Goal: Task Accomplishment & Management: Manage account settings

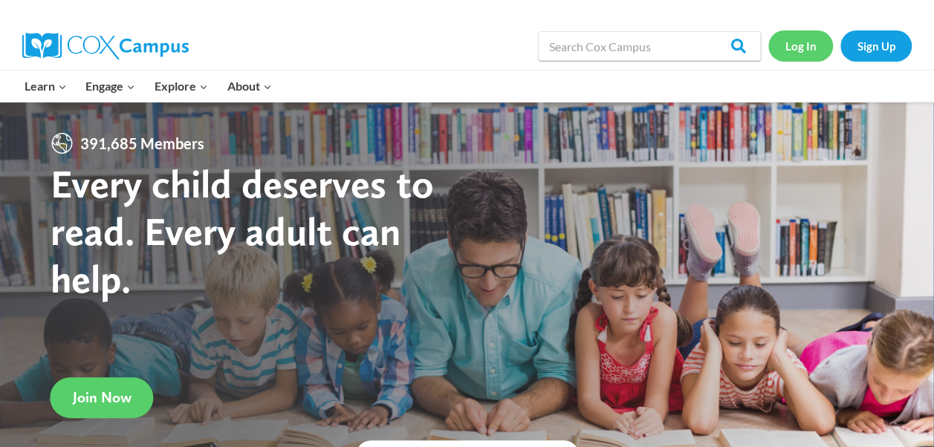
click at [799, 43] on link "Log In" at bounding box center [800, 45] width 65 height 30
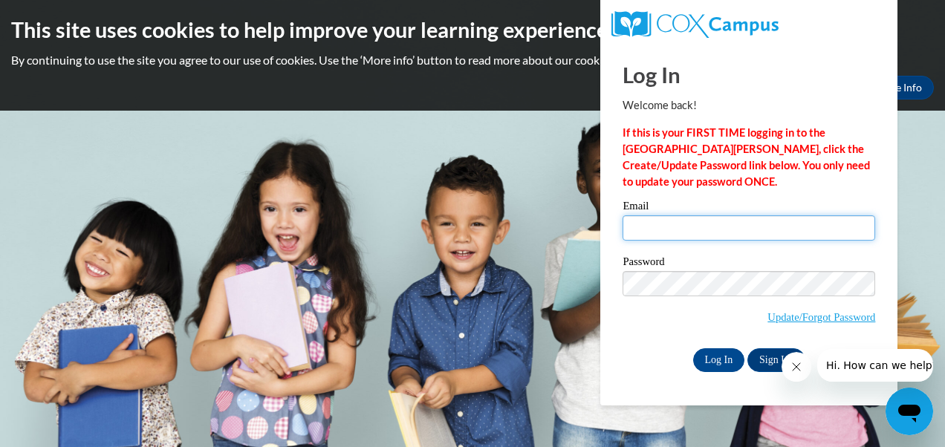
click at [655, 230] on input "Email" at bounding box center [749, 227] width 253 height 25
type input "doris.hairston@apsva.us"
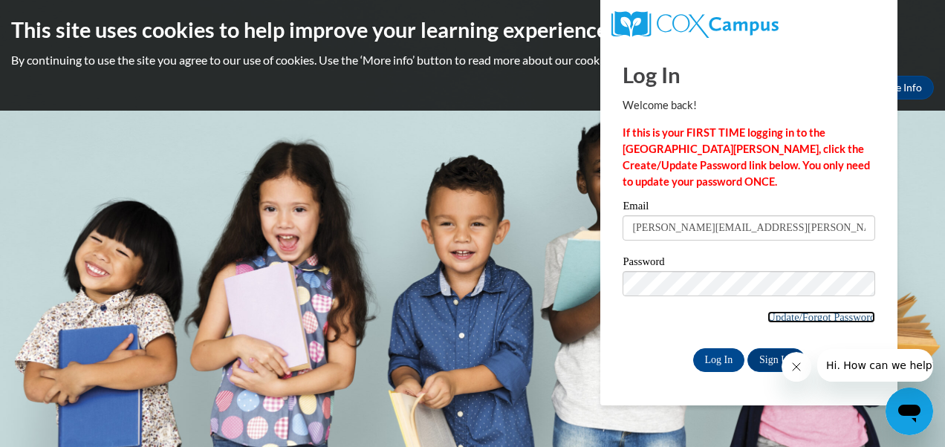
click at [831, 315] on link "Update/Forgot Password" at bounding box center [821, 317] width 108 height 12
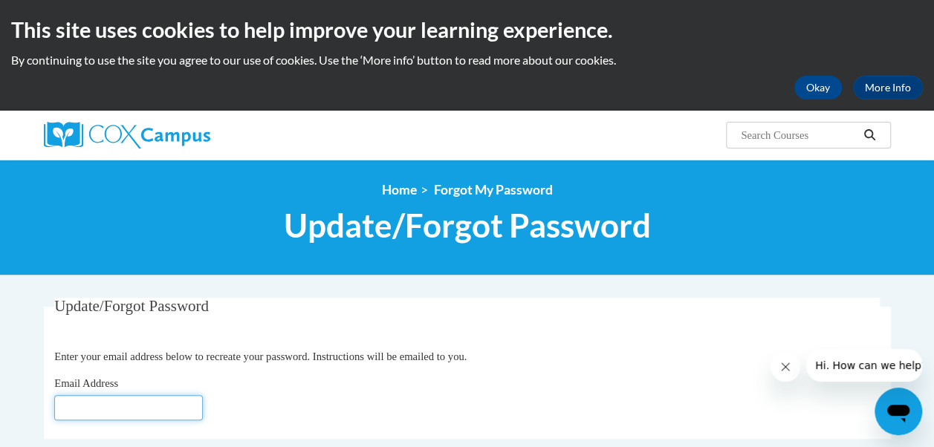
click at [85, 406] on input "Email Address" at bounding box center [128, 407] width 149 height 25
type input "doris.hairston@apsva.us"
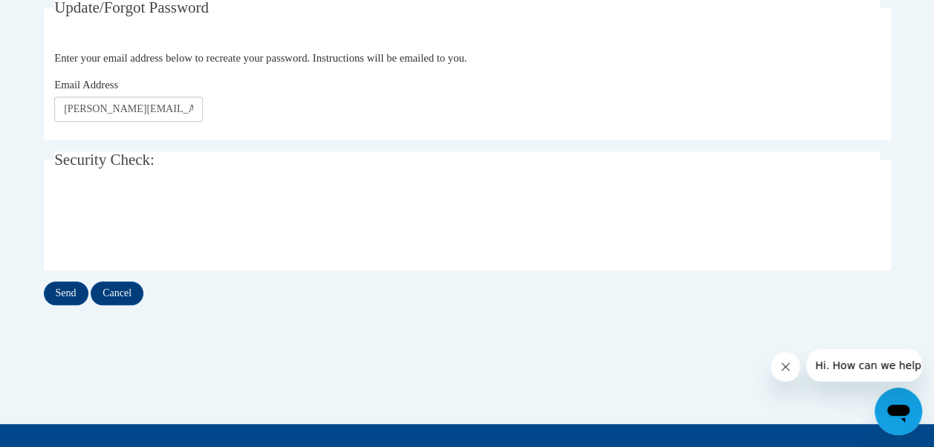
scroll to position [294, 0]
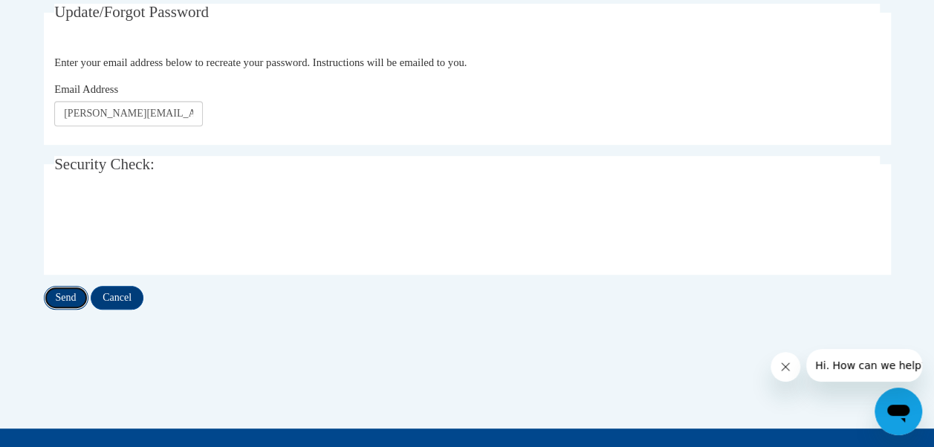
click at [68, 297] on input "Send" at bounding box center [66, 298] width 45 height 24
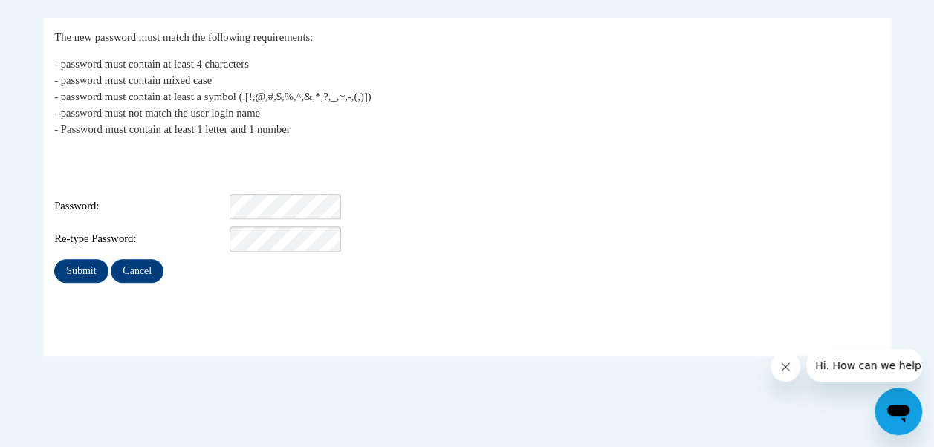
scroll to position [276, 0]
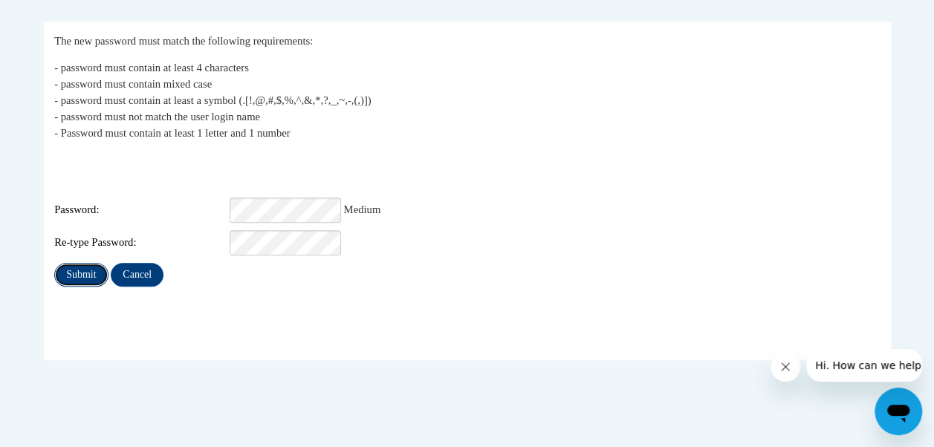
click at [83, 263] on input "Submit" at bounding box center [80, 275] width 53 height 24
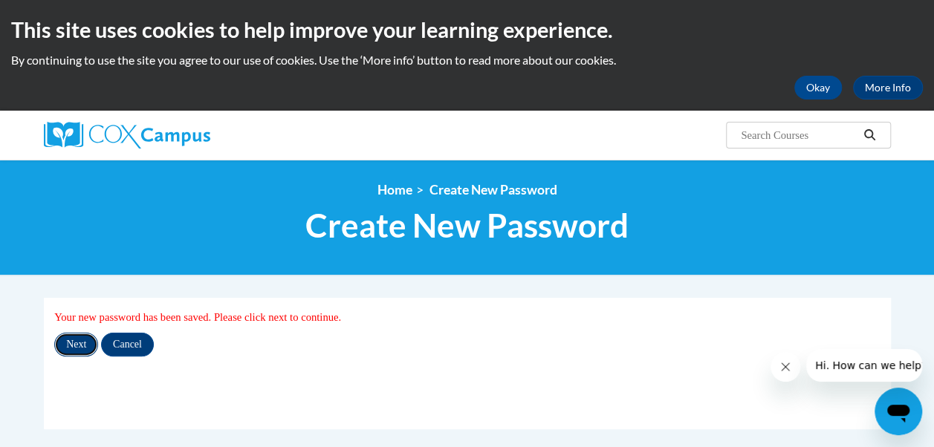
click at [77, 349] on input "Next" at bounding box center [76, 345] width 44 height 24
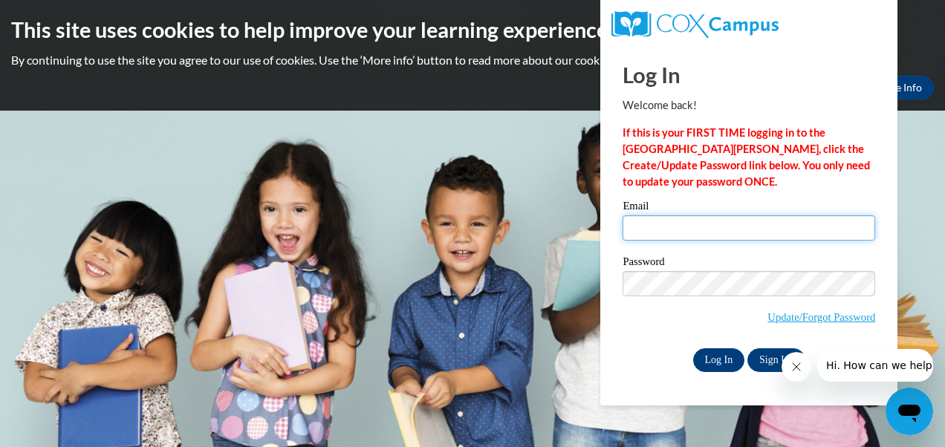
type input "[PERSON_NAME][EMAIL_ADDRESS][PERSON_NAME][DOMAIN_NAME]"
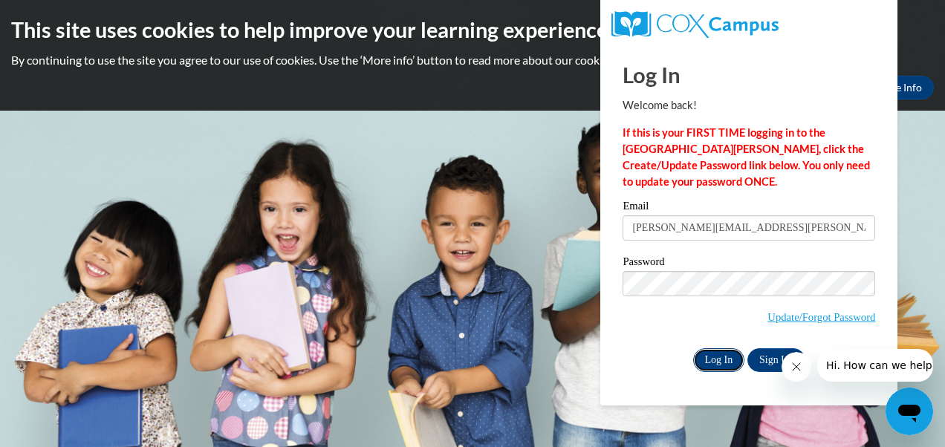
click at [719, 361] on input "Log In" at bounding box center [719, 360] width 52 height 24
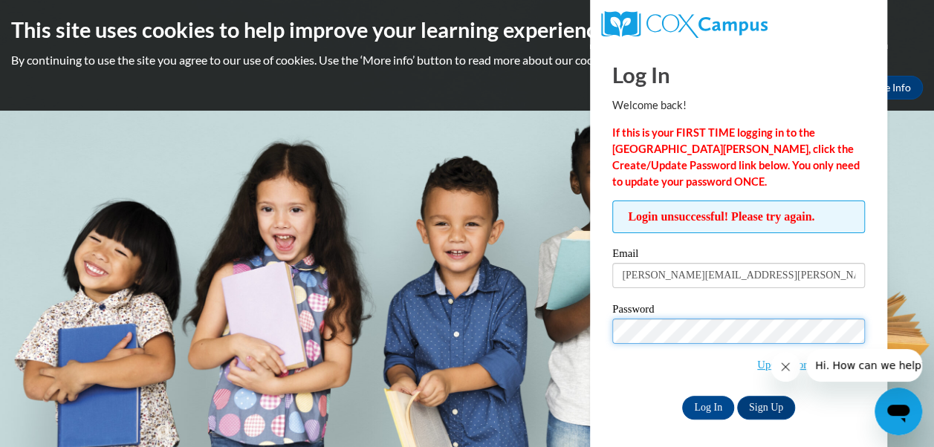
click at [606, 328] on div "Login unsuccessful! Please try again. Please enter your email! Please enter you…" at bounding box center [738, 310] width 275 height 218
click at [606, 334] on div "Login unsuccessful! Please try again. Please enter your email! Please enter you…" at bounding box center [738, 310] width 275 height 218
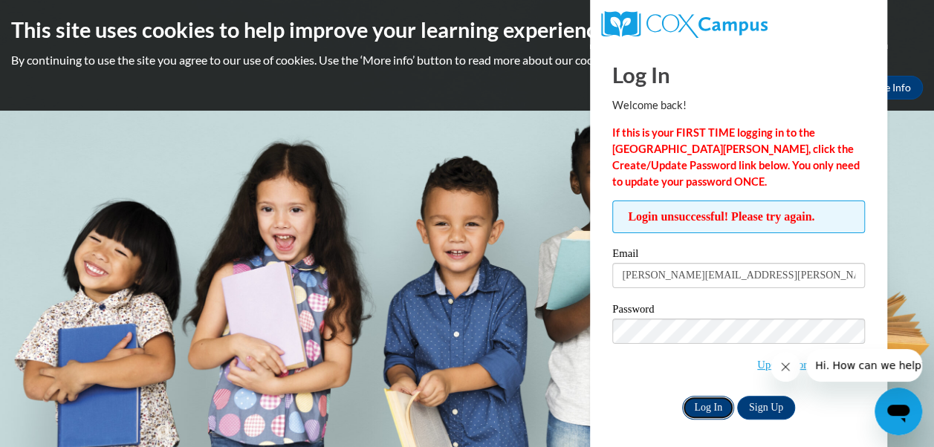
click at [705, 411] on input "Log In" at bounding box center [708, 408] width 52 height 24
click at [702, 411] on input "Log In" at bounding box center [708, 408] width 52 height 24
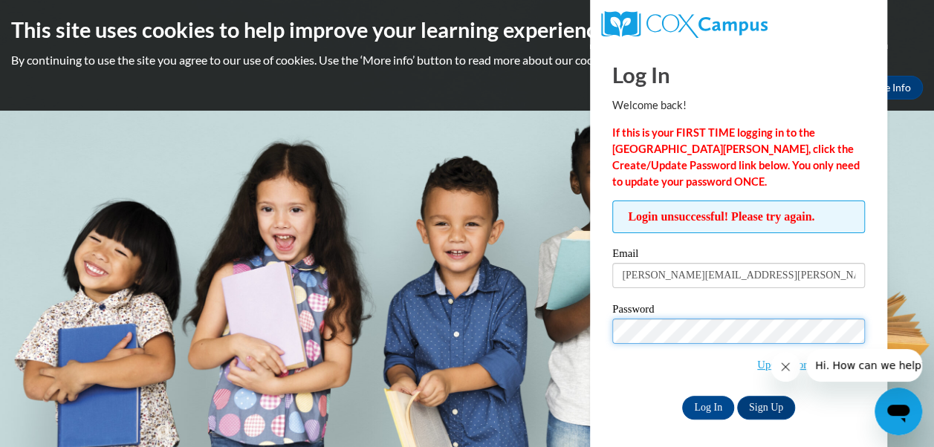
click at [603, 334] on div "Login unsuccessful! Please try again. Please enter your email! Please enter you…" at bounding box center [738, 310] width 275 height 218
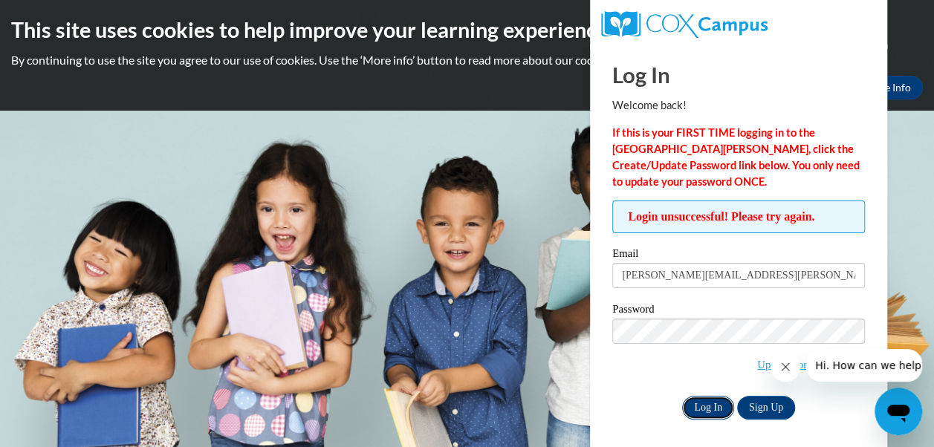
click at [707, 417] on input "Log In" at bounding box center [708, 408] width 52 height 24
click at [709, 412] on input "Log In" at bounding box center [708, 408] width 52 height 24
click at [784, 369] on icon "Close message from company" at bounding box center [785, 367] width 12 height 12
click at [705, 412] on input "Log In" at bounding box center [708, 408] width 52 height 24
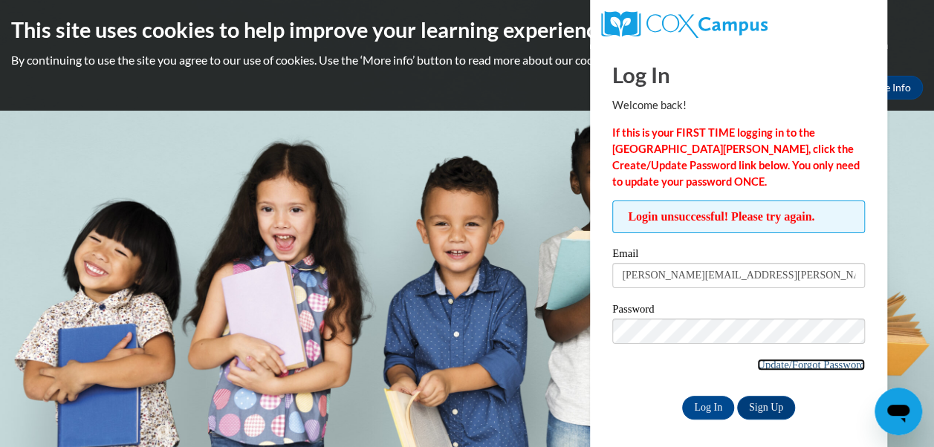
click at [809, 364] on link "Update/Forgot Password" at bounding box center [811, 365] width 108 height 12
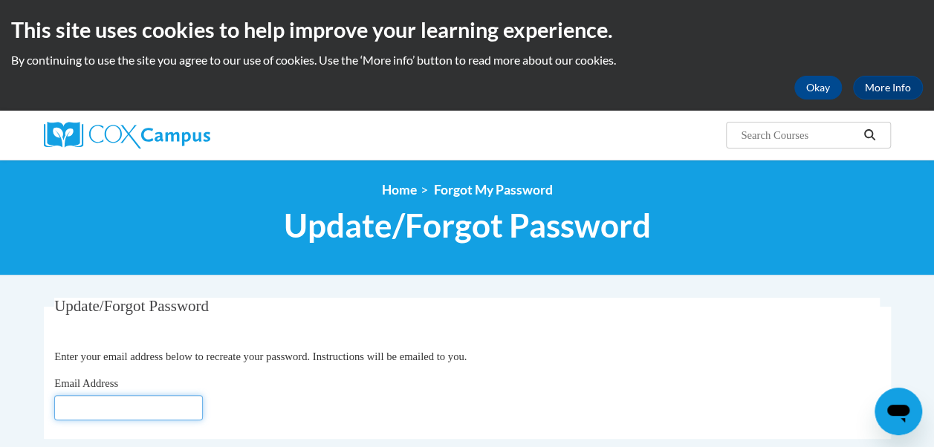
click at [137, 403] on input "Email Address" at bounding box center [128, 407] width 149 height 25
type input "[PERSON_NAME][EMAIL_ADDRESS][PERSON_NAME][DOMAIN_NAME]"
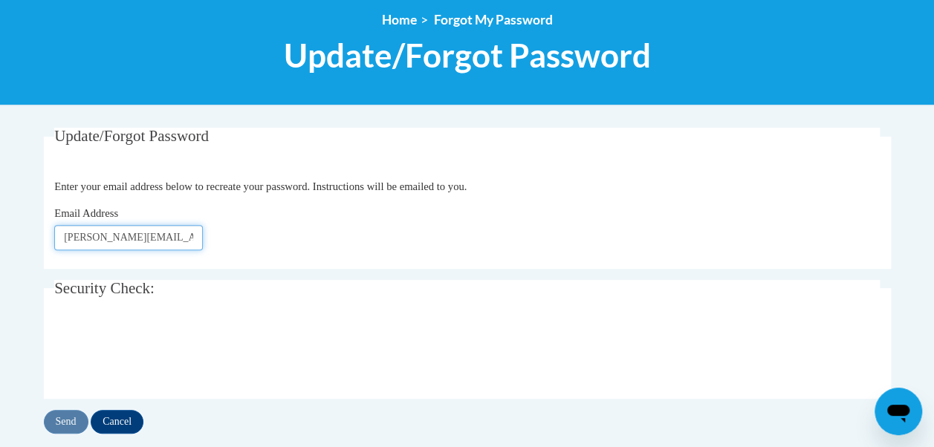
scroll to position [177, 0]
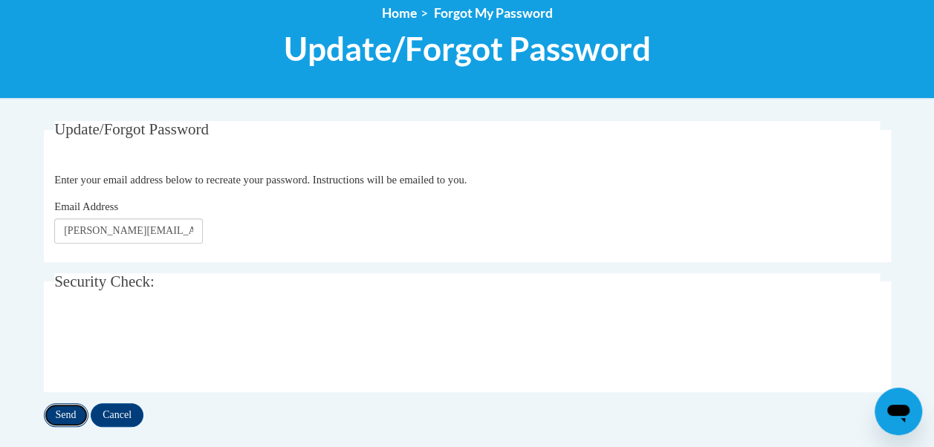
click at [64, 413] on input "Send" at bounding box center [66, 415] width 45 height 24
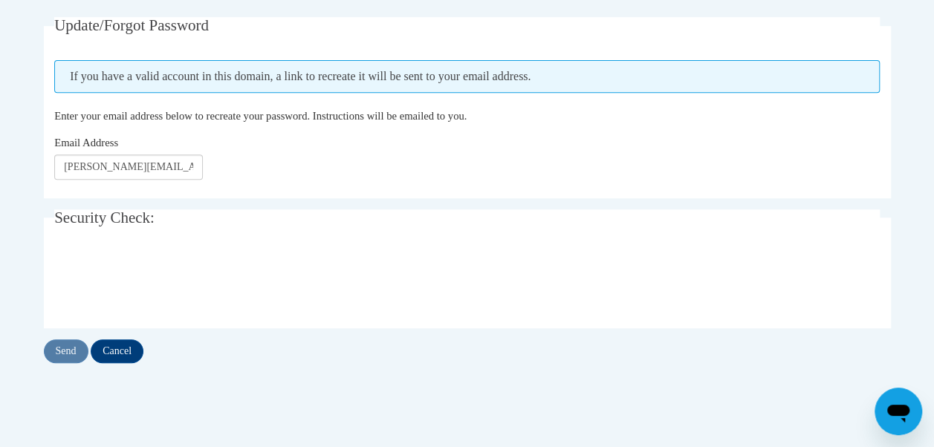
scroll to position [278, 0]
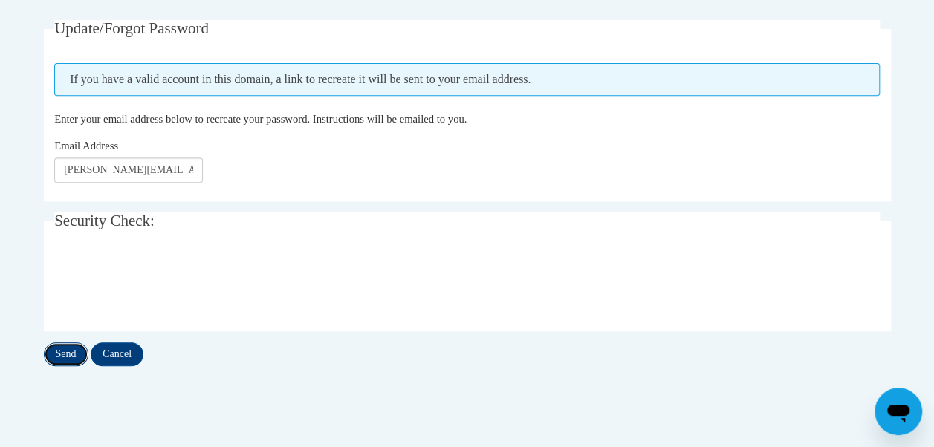
click at [70, 357] on input "Send" at bounding box center [66, 355] width 45 height 24
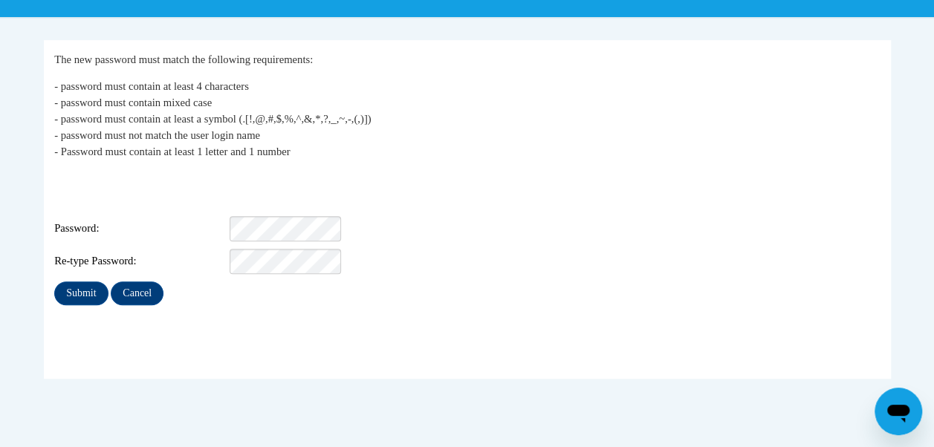
scroll to position [262, 0]
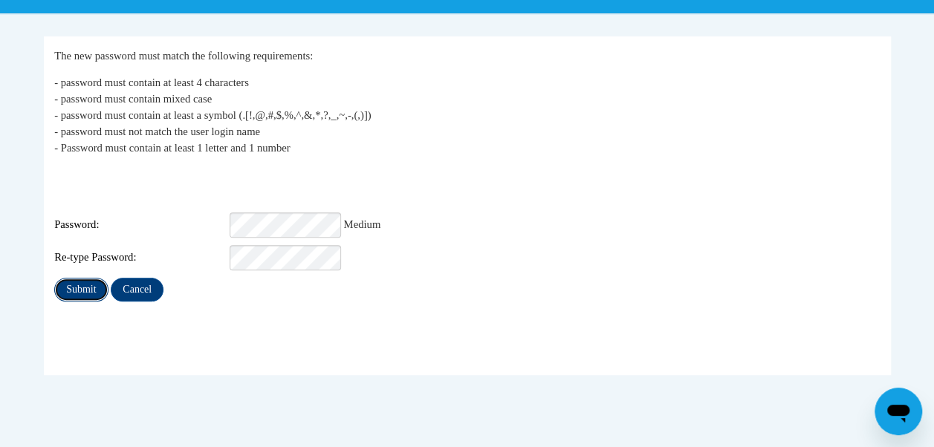
click at [80, 278] on input "Submit" at bounding box center [80, 290] width 53 height 24
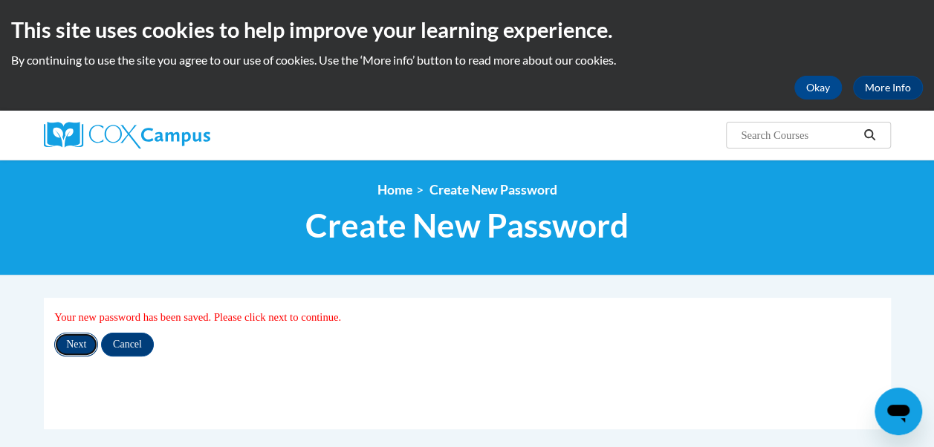
click at [77, 343] on input "Next" at bounding box center [76, 345] width 44 height 24
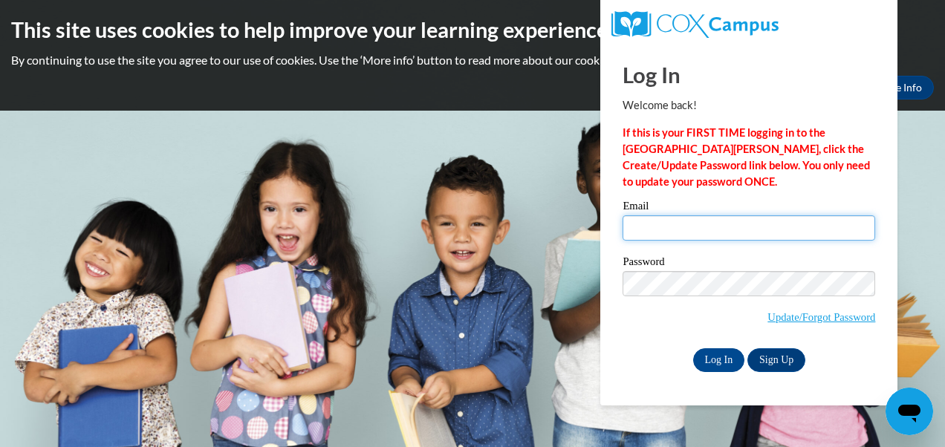
type input "[PERSON_NAME][EMAIL_ADDRESS][PERSON_NAME][DOMAIN_NAME]"
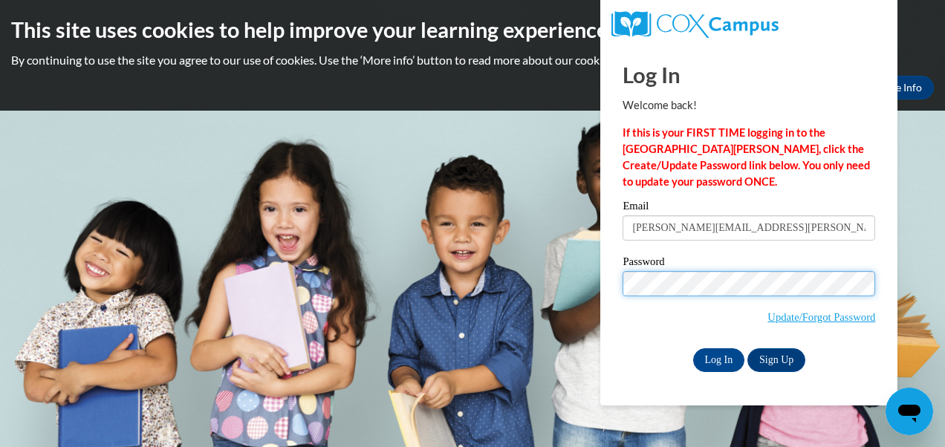
click at [610, 280] on div "Log In Welcome back! If this is your FIRST TIME logging in to the NEW Cox Campu…" at bounding box center [748, 225] width 319 height 361
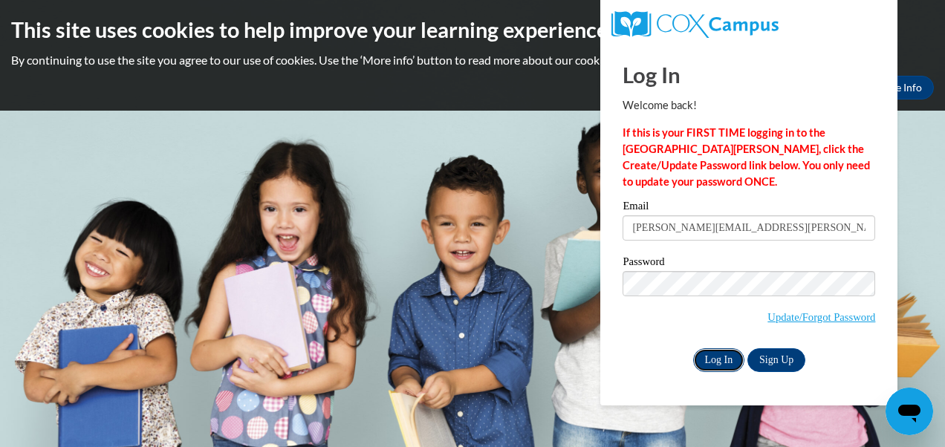
click at [722, 360] on input "Log In" at bounding box center [719, 360] width 52 height 24
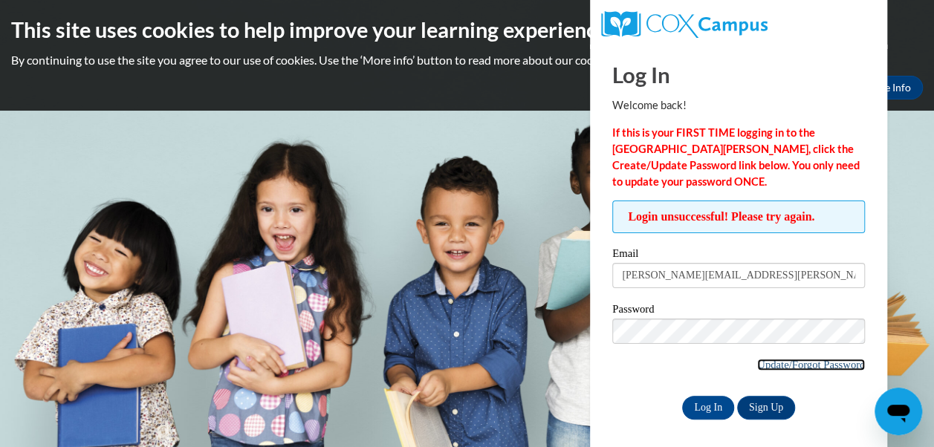
click at [767, 364] on link "Update/Forgot Password" at bounding box center [811, 365] width 108 height 12
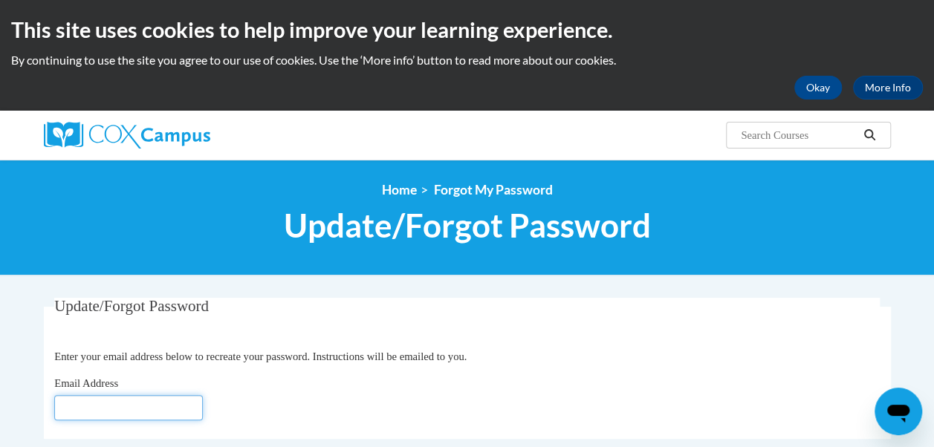
click at [152, 410] on input "Email Address" at bounding box center [128, 407] width 149 height 25
type input "[PERSON_NAME][EMAIL_ADDRESS][PERSON_NAME][DOMAIN_NAME]"
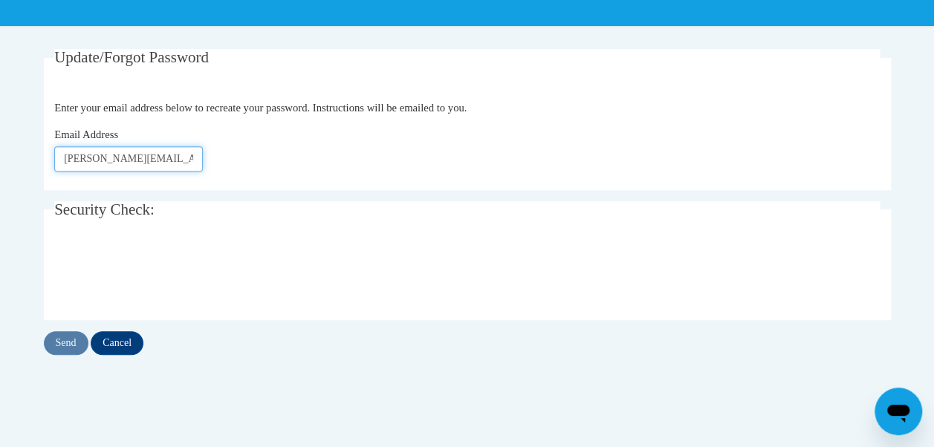
scroll to position [247, 0]
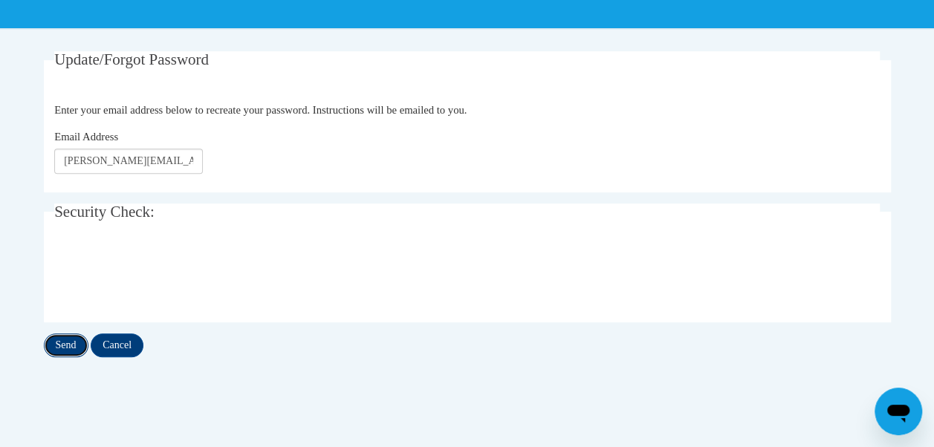
click at [65, 348] on input "Send" at bounding box center [66, 346] width 45 height 24
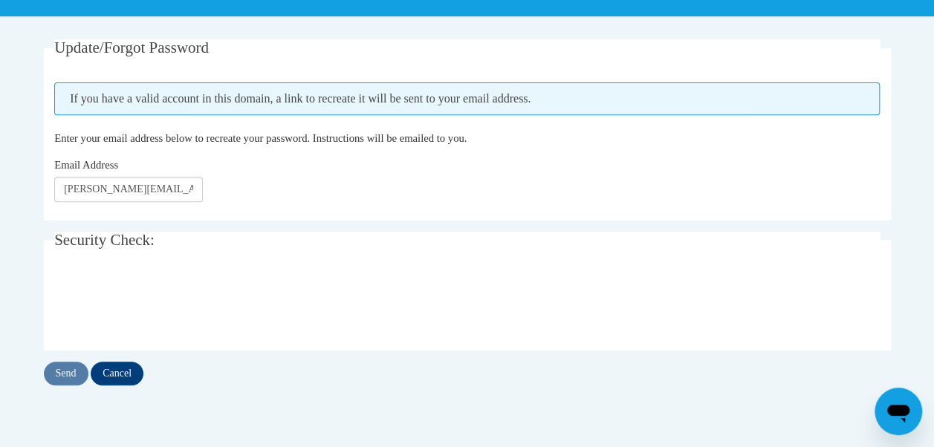
scroll to position [302, 0]
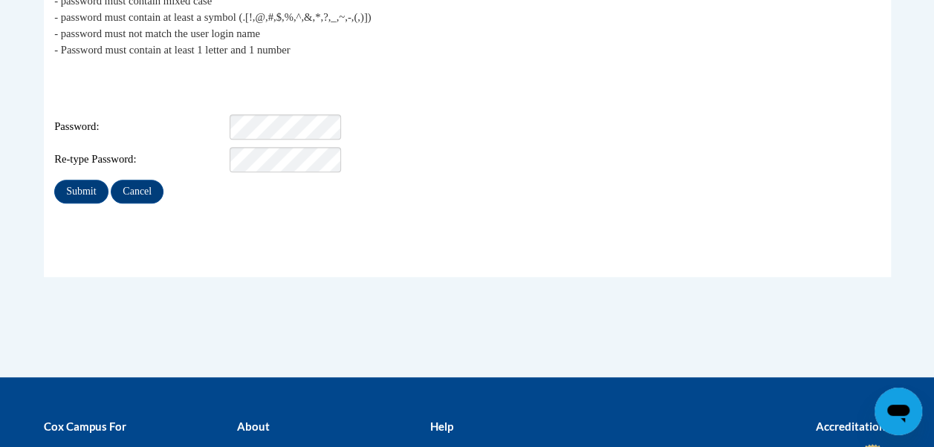
scroll to position [358, 0]
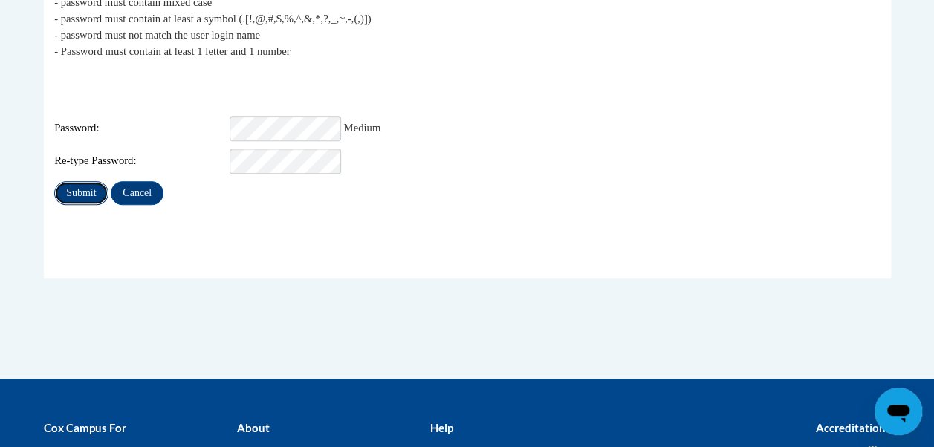
click at [72, 181] on input "Submit" at bounding box center [80, 193] width 53 height 24
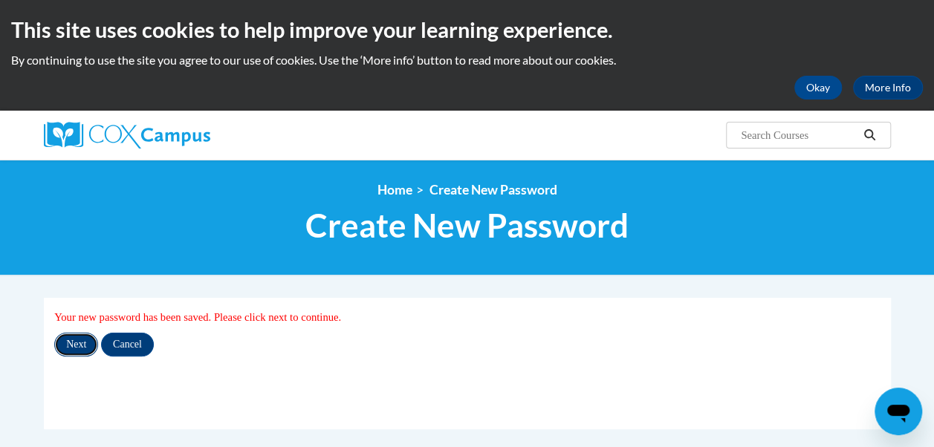
click at [82, 342] on input "Next" at bounding box center [76, 345] width 44 height 24
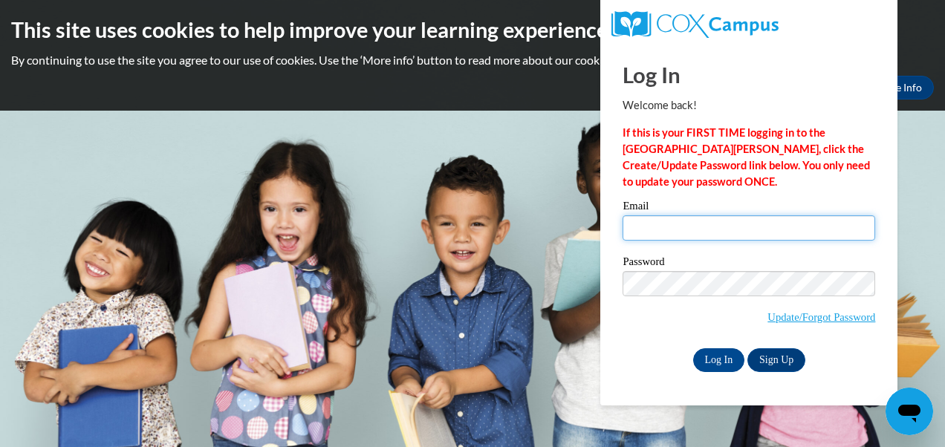
type input "[PERSON_NAME][EMAIL_ADDRESS][PERSON_NAME][DOMAIN_NAME]"
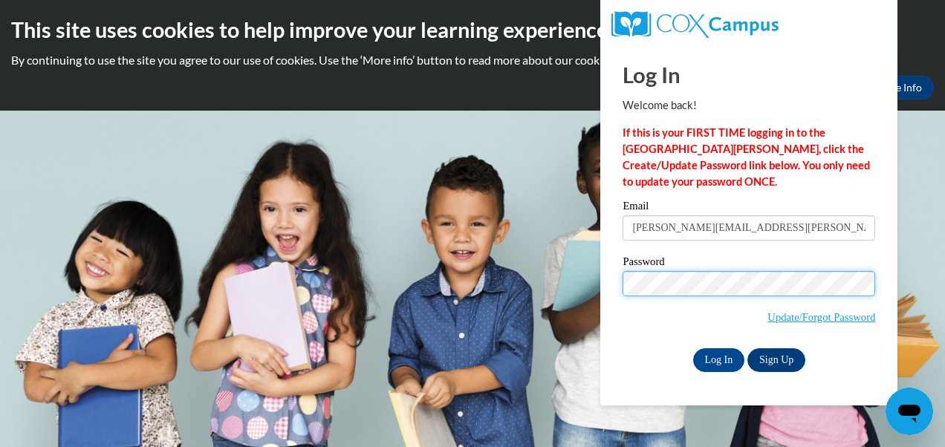
click at [622, 287] on div "Please enter your email! Please enter your password! Email doris.hairston@apsva…" at bounding box center [748, 286] width 275 height 171
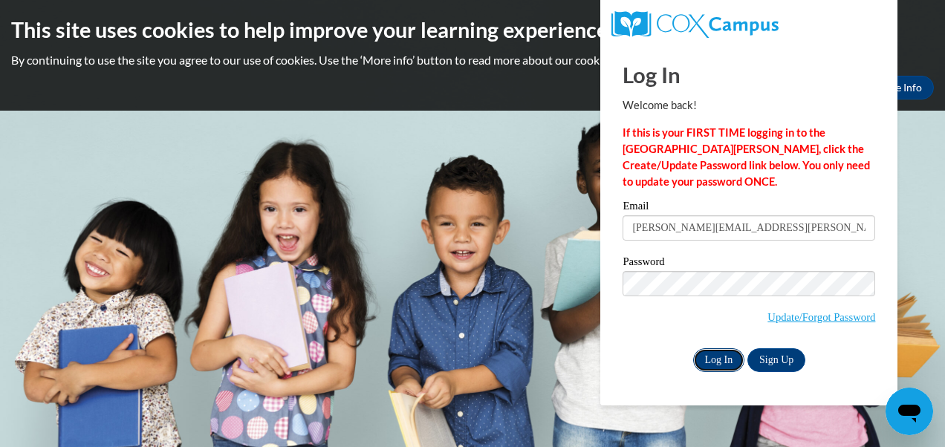
click at [710, 358] on input "Log In" at bounding box center [719, 360] width 52 height 24
